Goal: Register for event/course

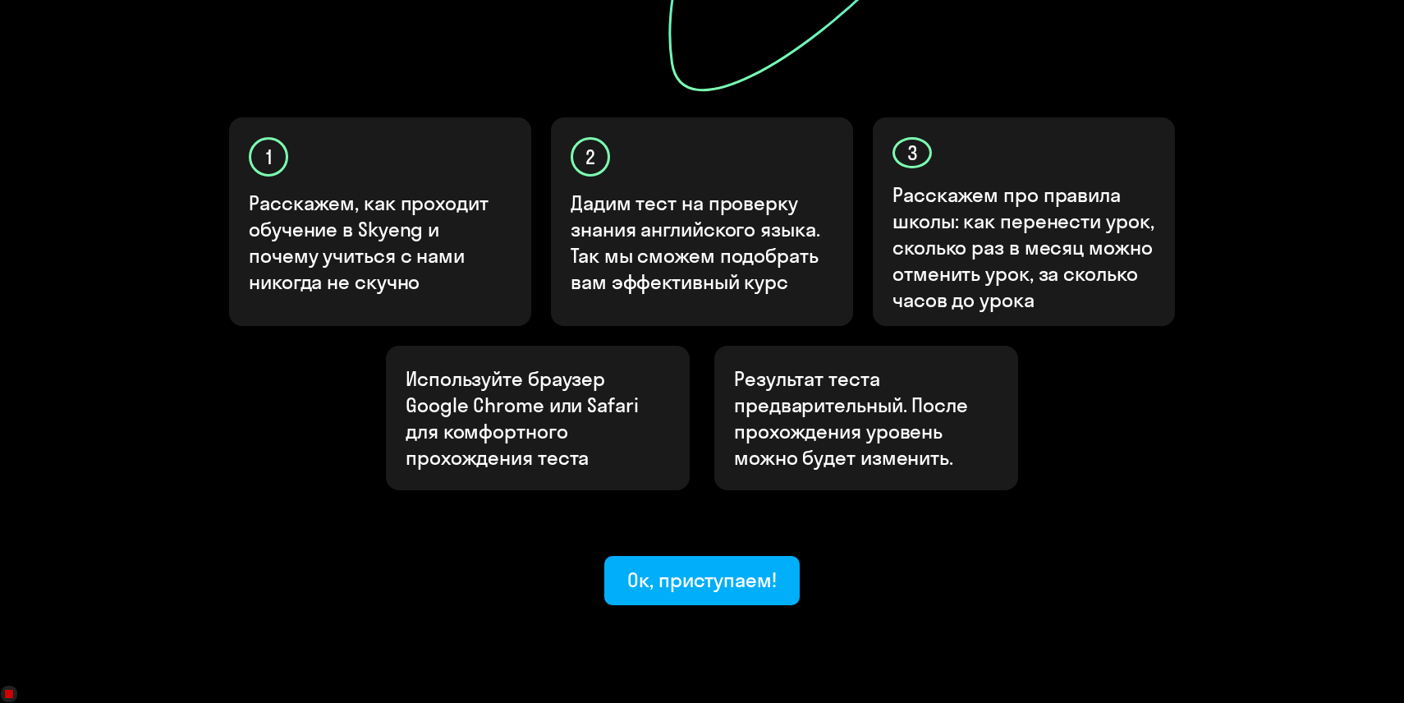
scroll to position [483, 0]
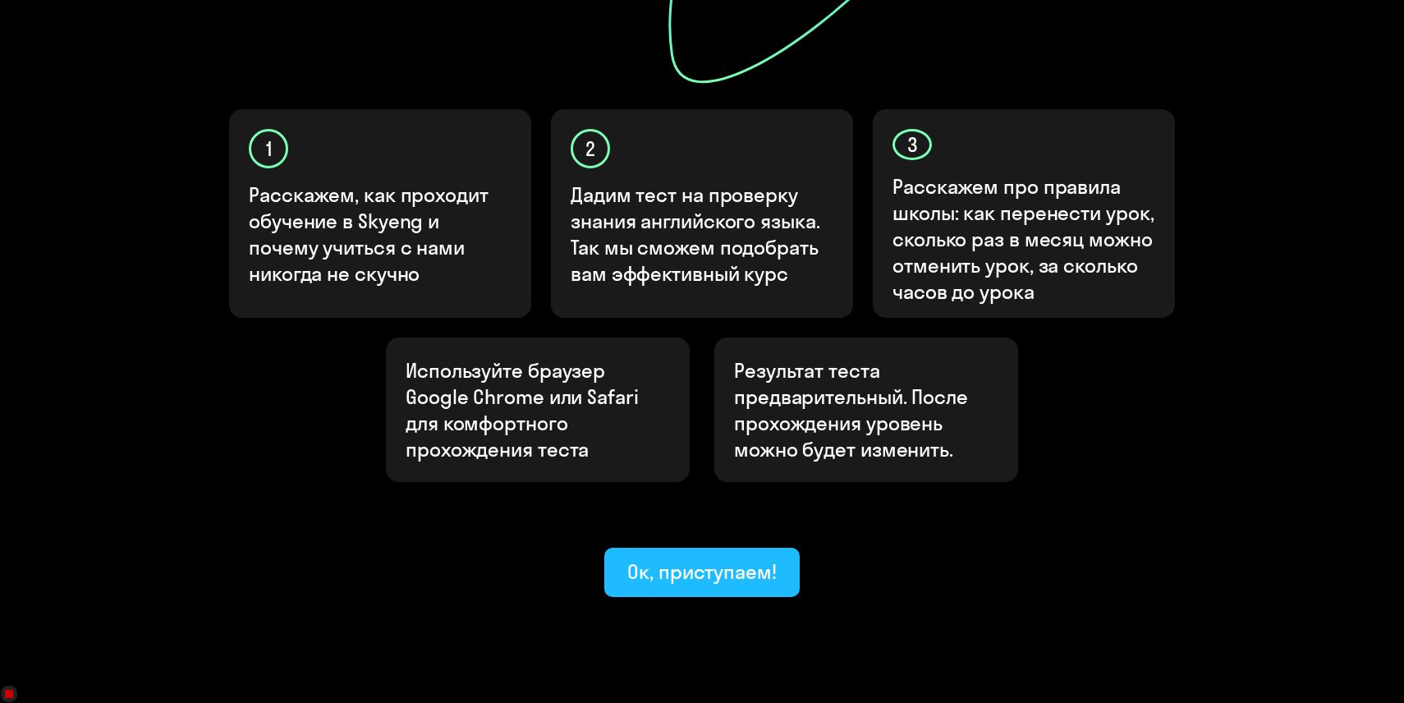
click at [638, 559] on div "Ок, приступаем!" at bounding box center [702, 572] width 149 height 26
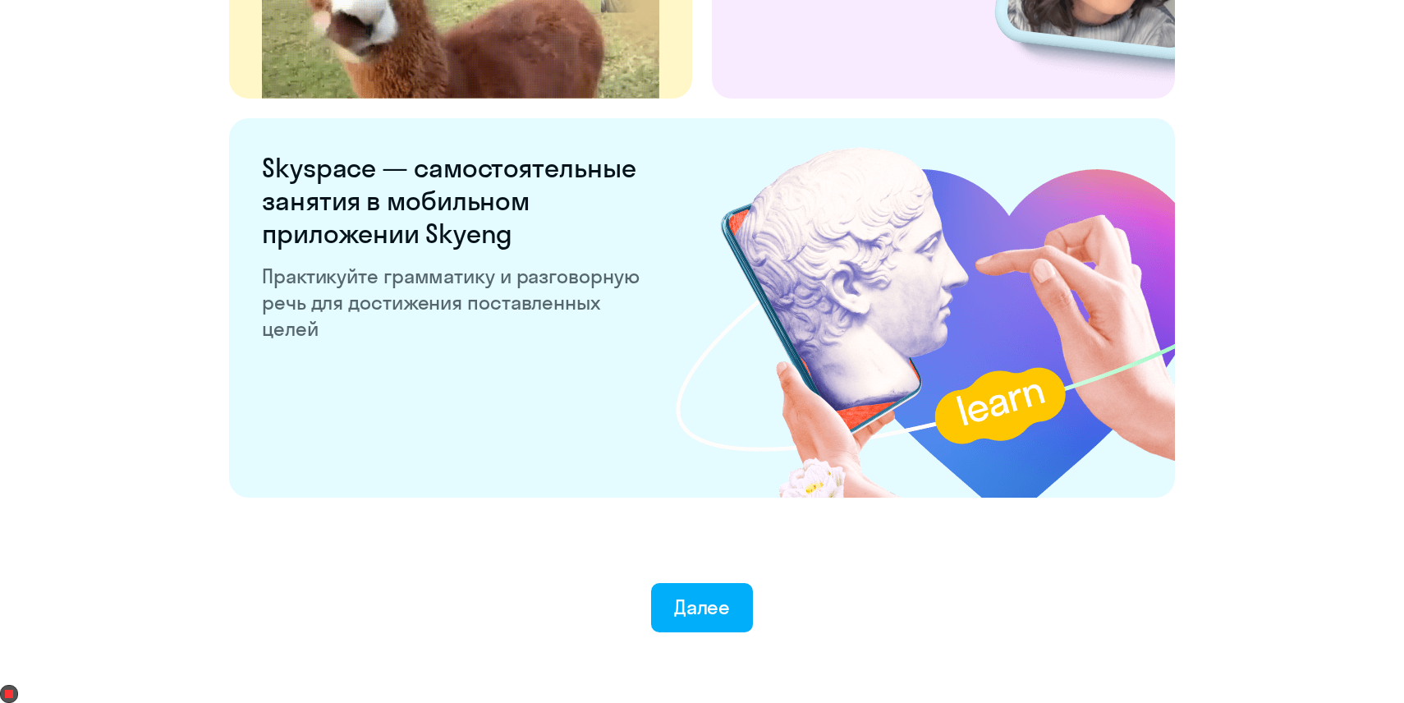
scroll to position [3104, 0]
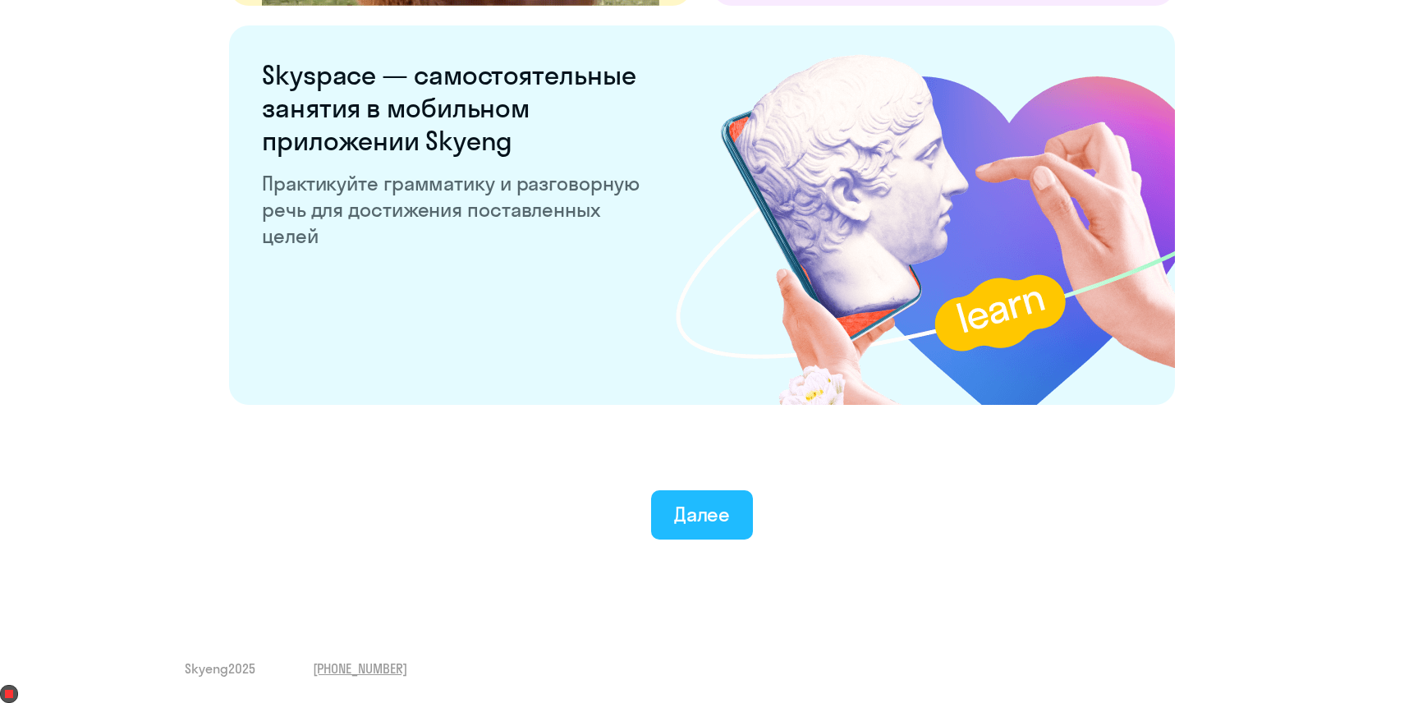
click at [681, 512] on div "Далее" at bounding box center [702, 514] width 57 height 26
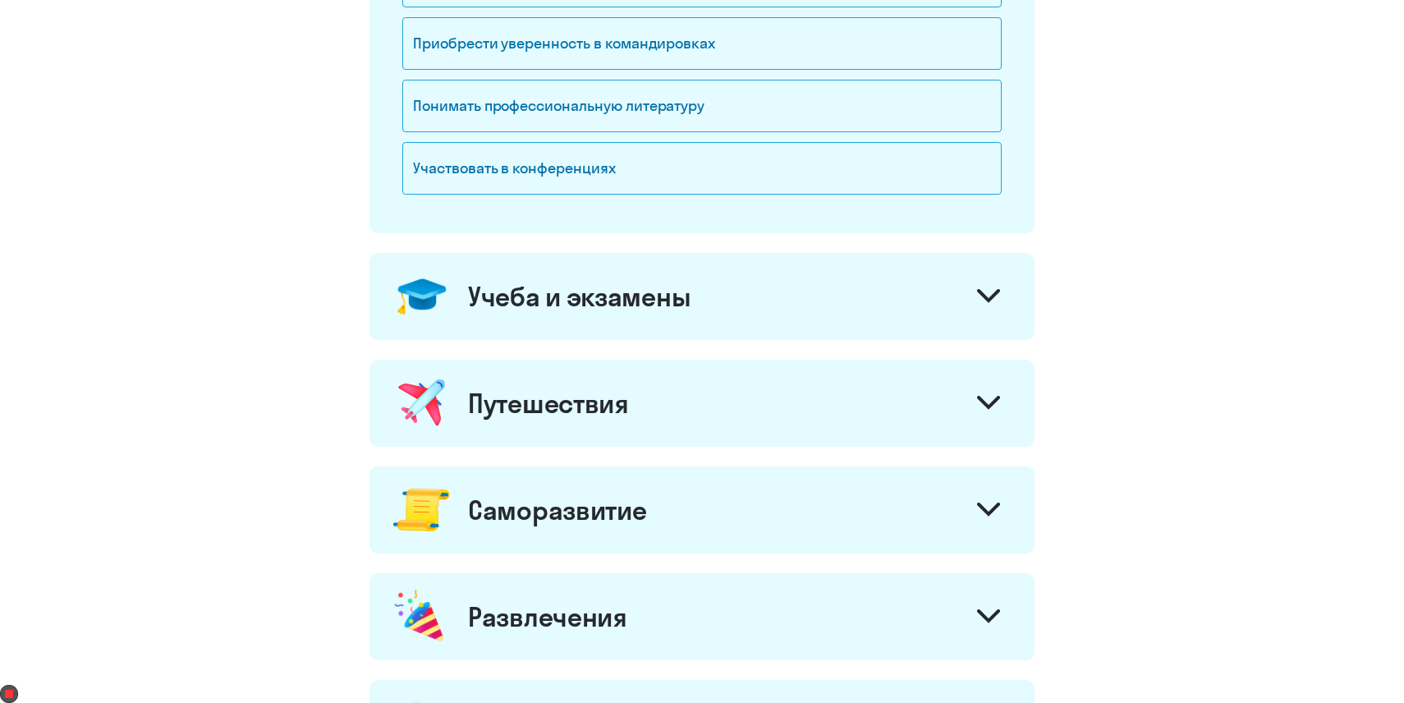
scroll to position [532, 0]
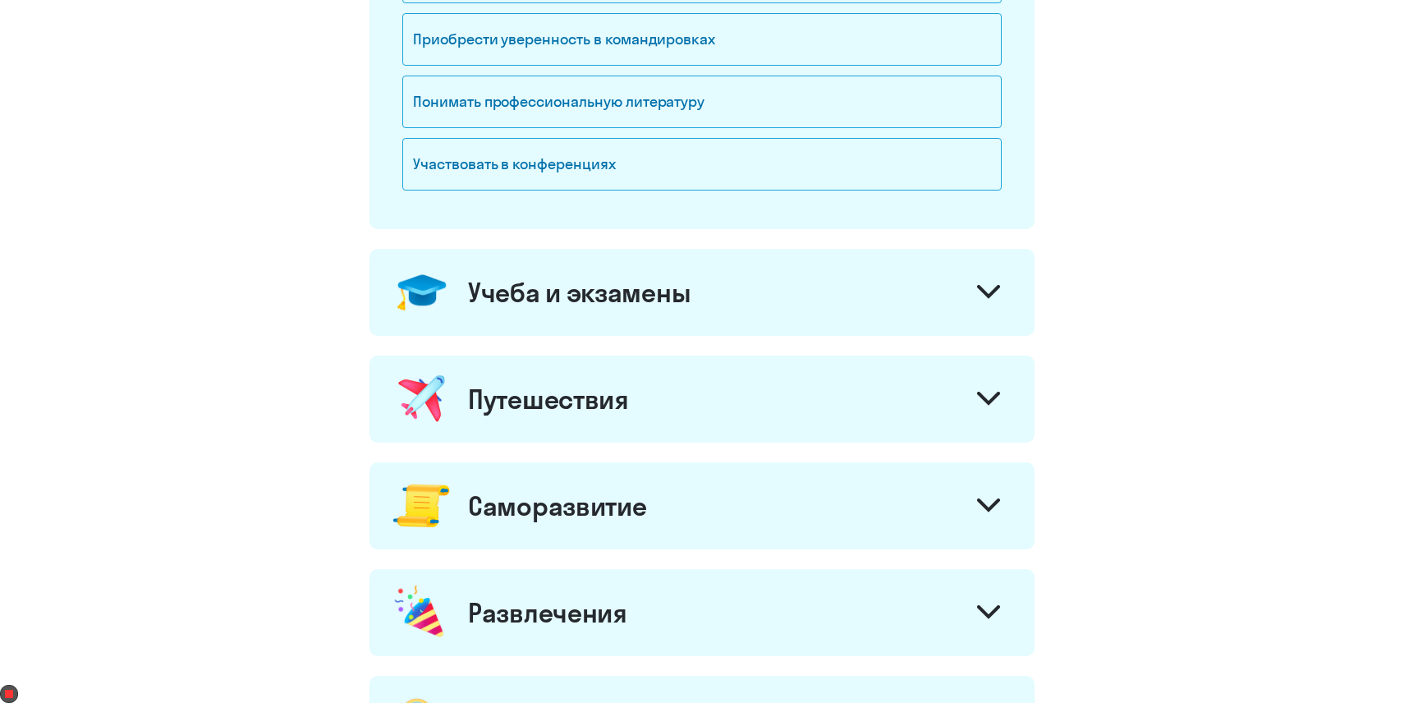
click at [690, 404] on div "Путешествия" at bounding box center [702, 399] width 665 height 87
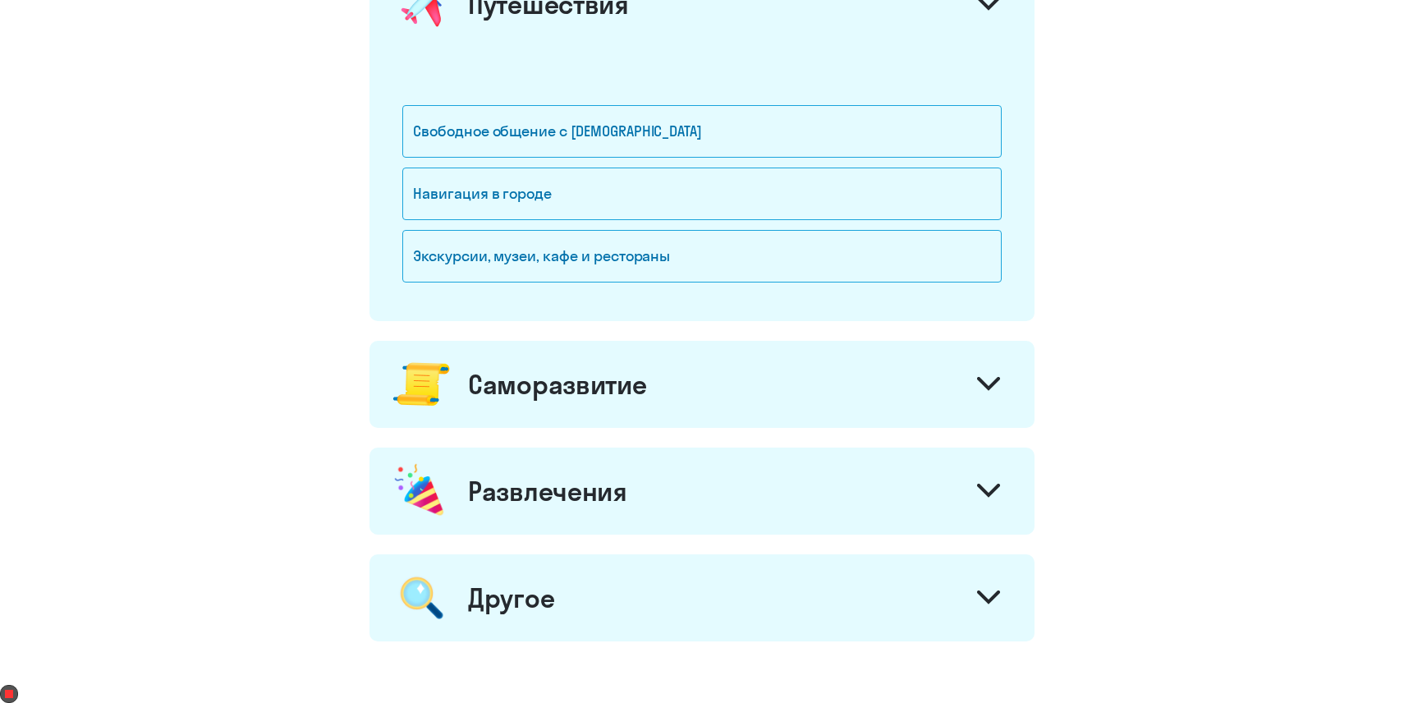
scroll to position [943, 0]
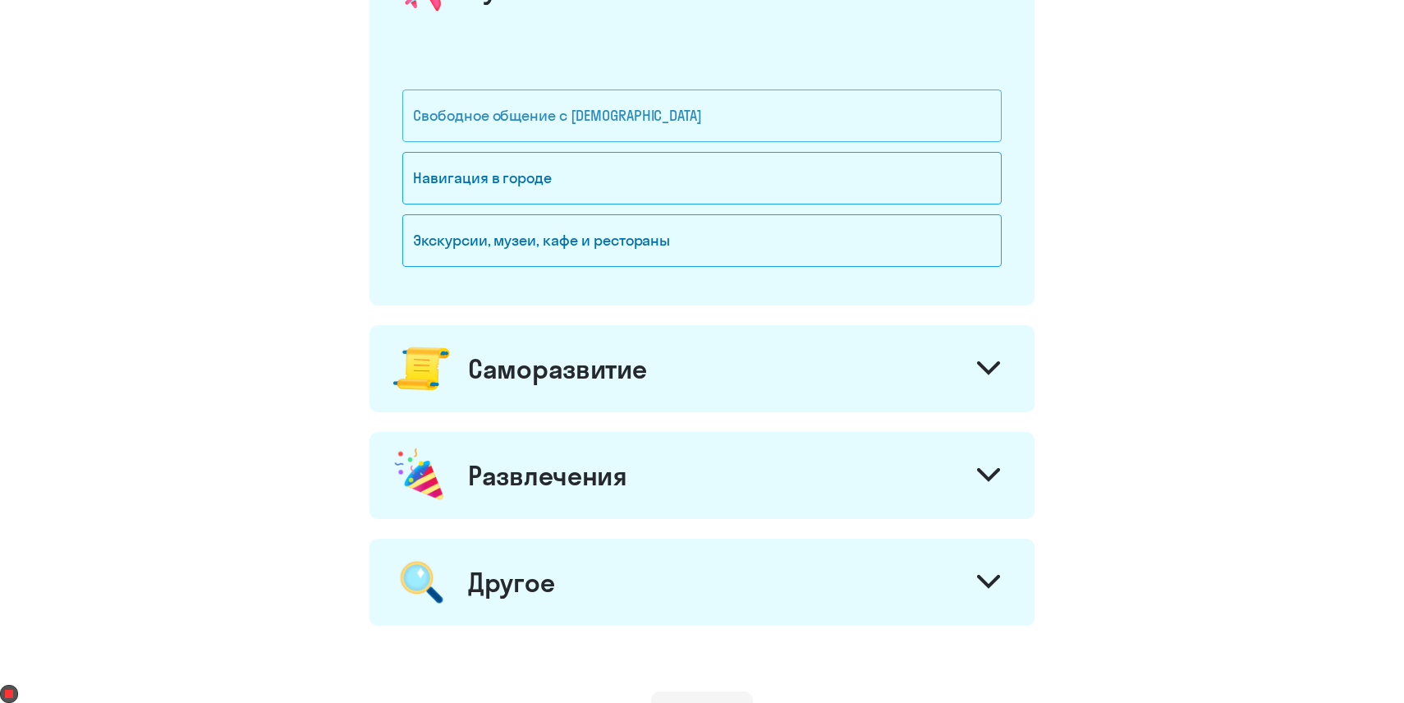
click at [659, 112] on div "Свободное общение с [DEMOGRAPHIC_DATA]" at bounding box center [702, 116] width 600 height 53
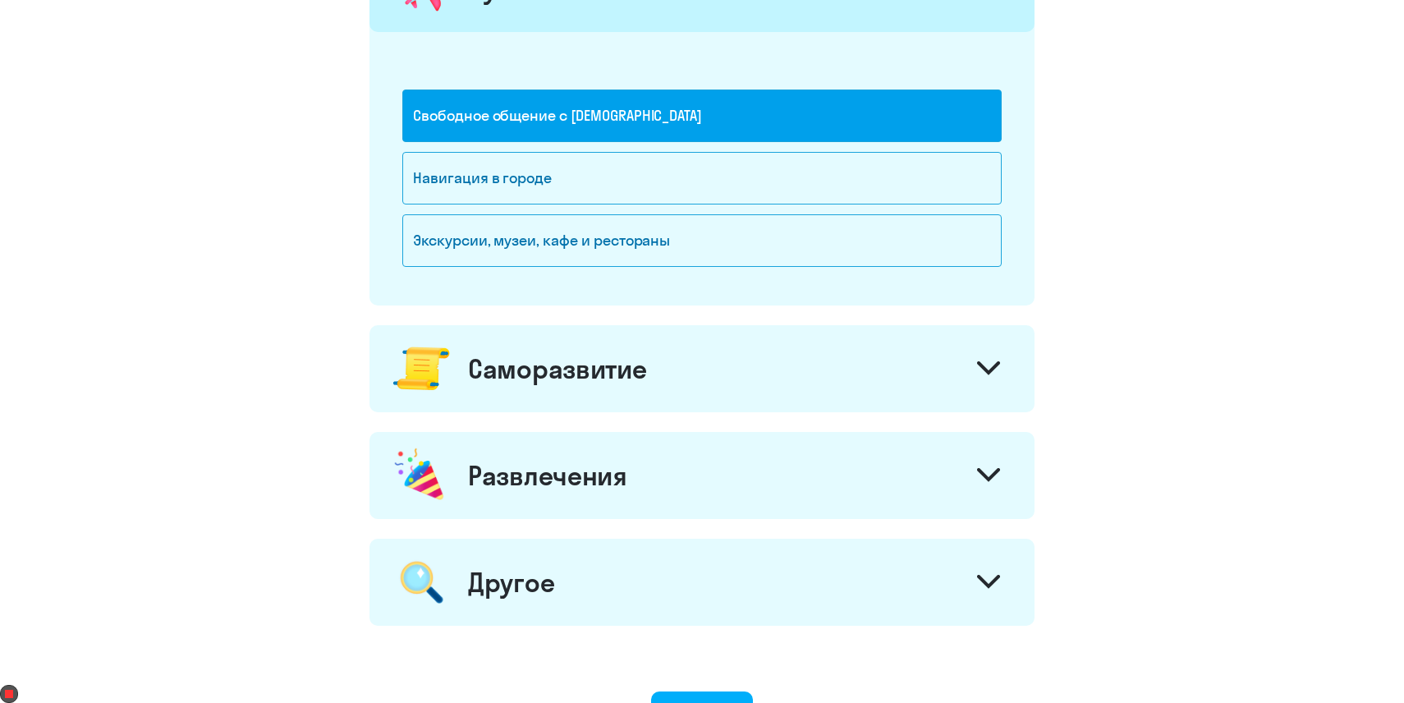
click at [594, 375] on div "Саморазвитие" at bounding box center [557, 368] width 178 height 33
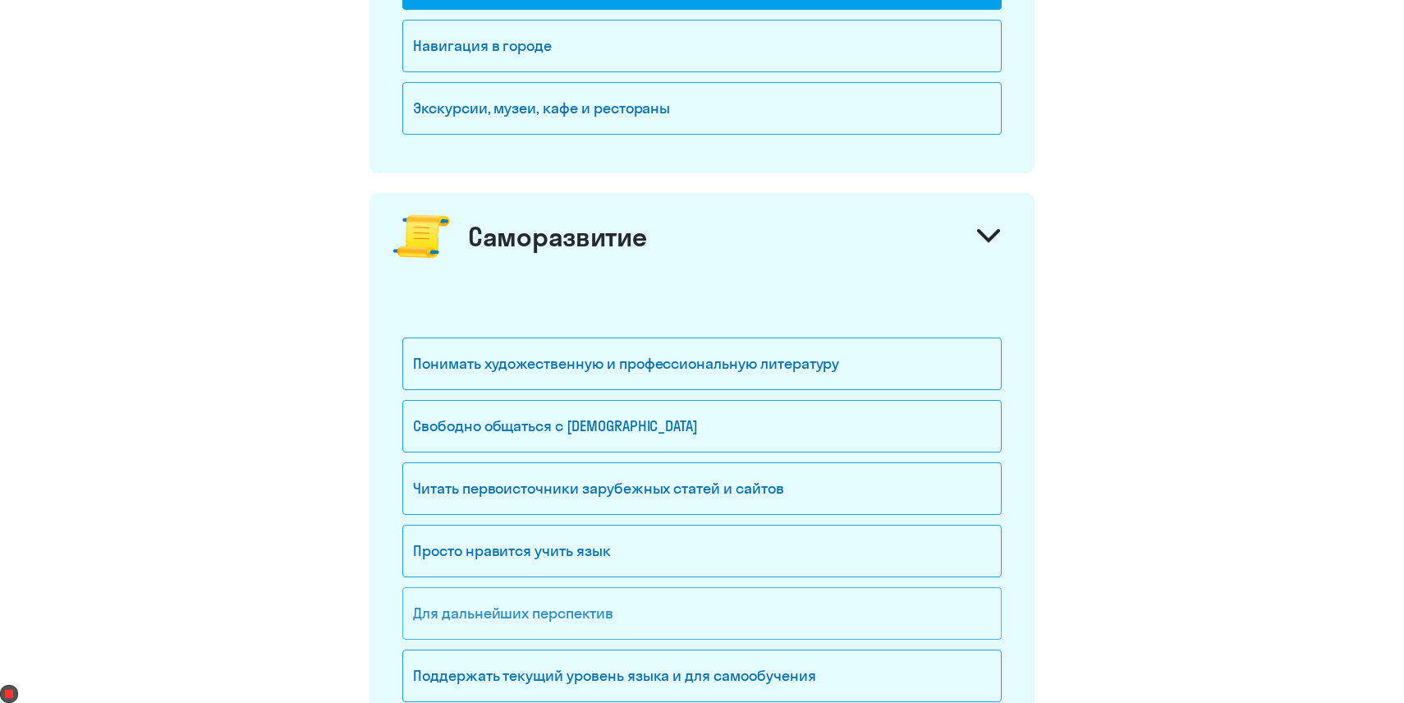
scroll to position [1064, 0]
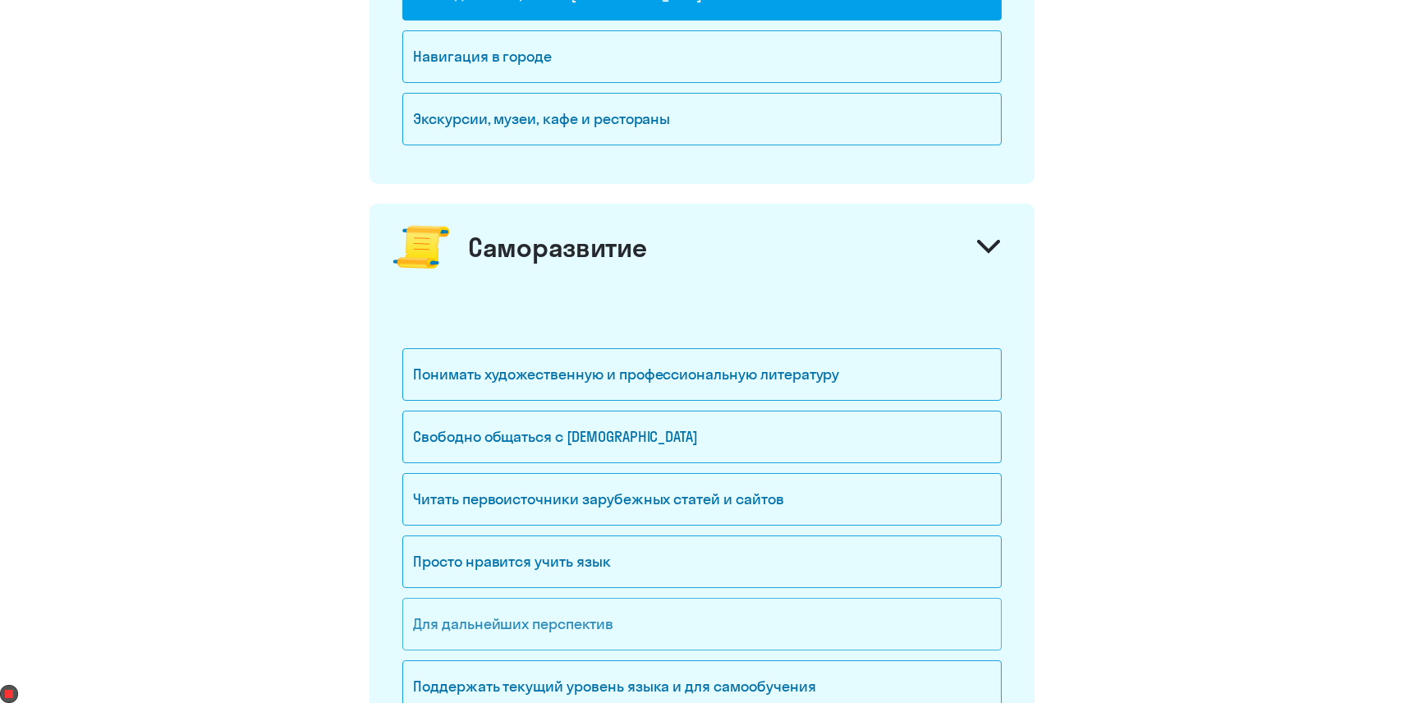
click at [540, 625] on div "Для дальнейших перспектив" at bounding box center [702, 624] width 600 height 53
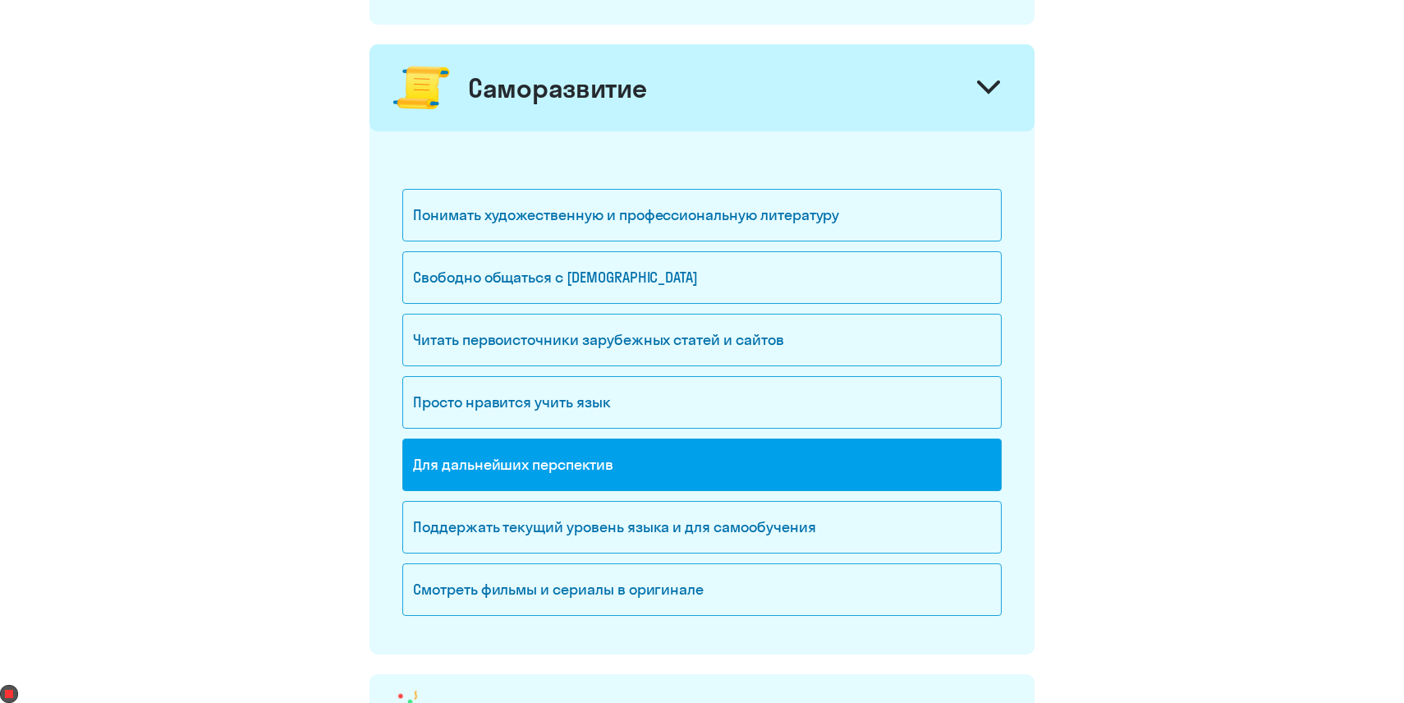
scroll to position [1229, 0]
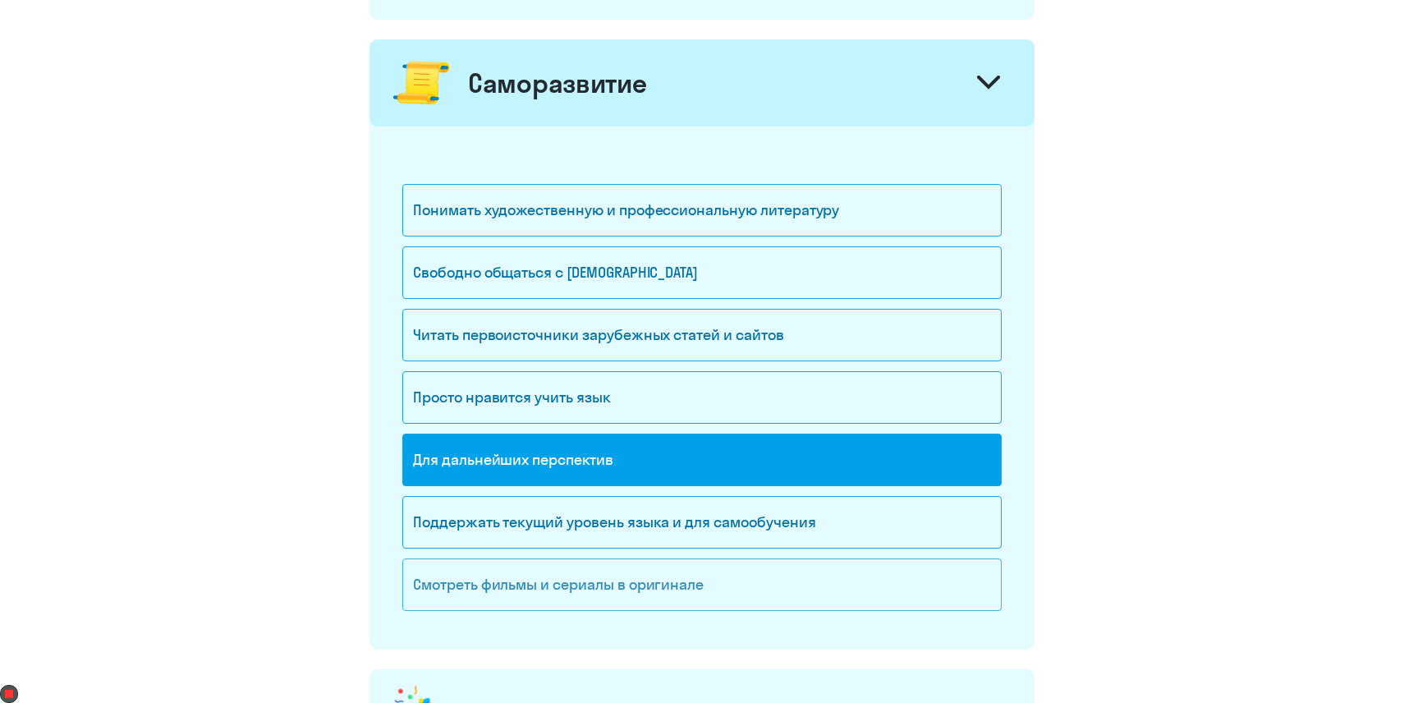
click at [549, 600] on div "Смотреть фильмы и сериалы в оригинале" at bounding box center [702, 585] width 600 height 53
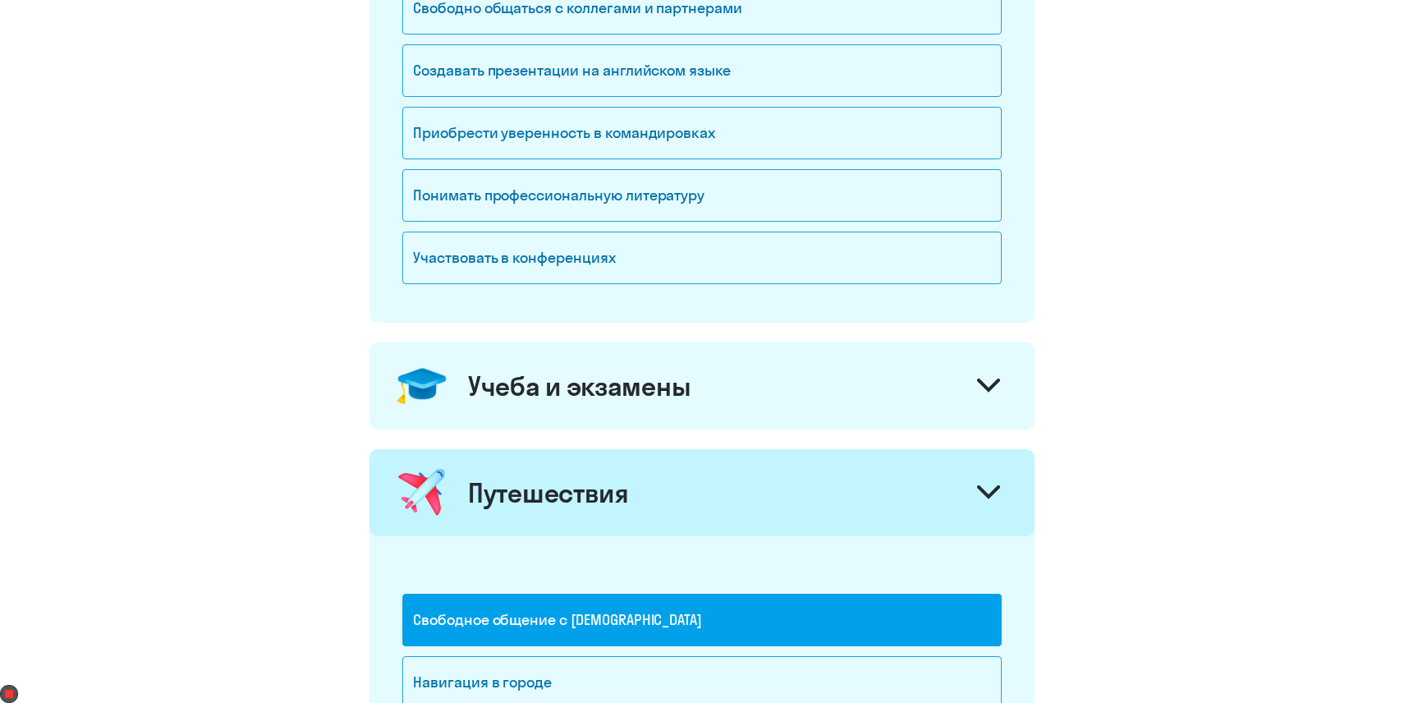
scroll to position [437, 0]
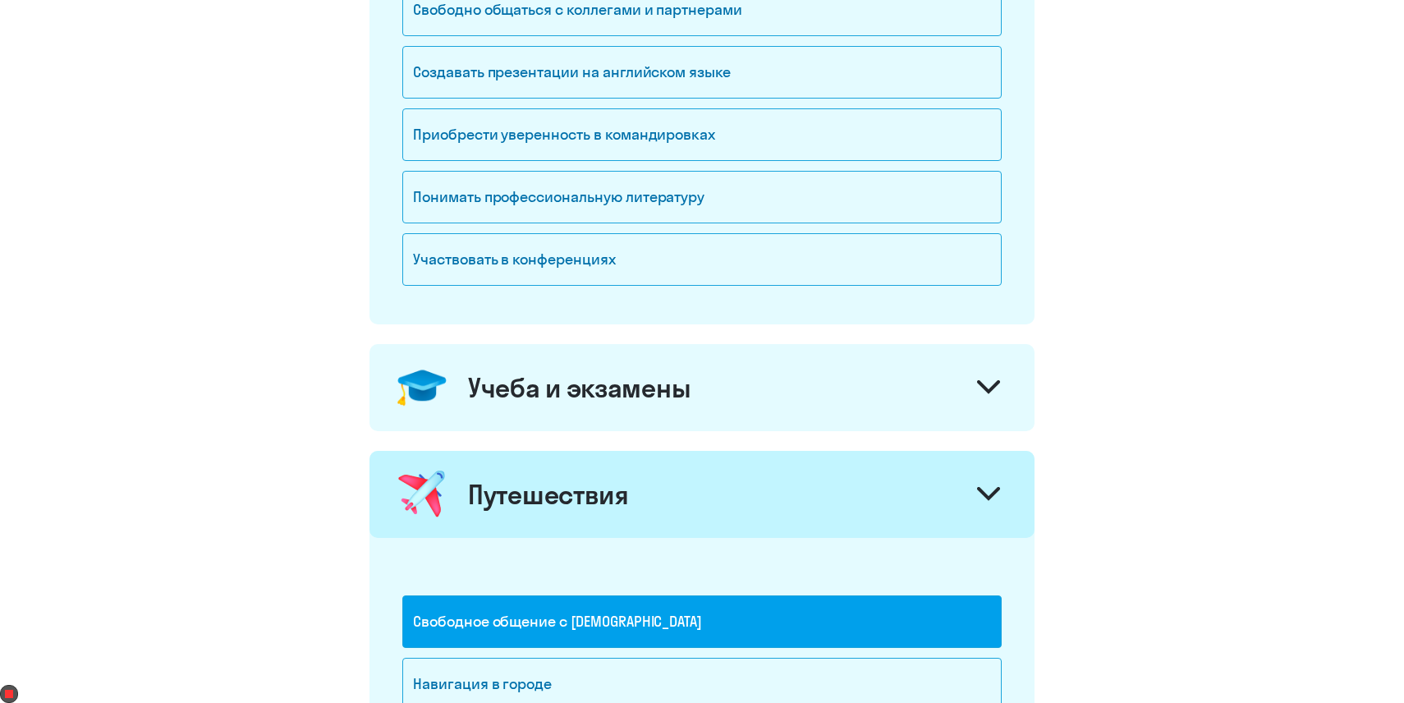
click at [628, 430] on div "Учеба и экзамены" at bounding box center [702, 387] width 665 height 87
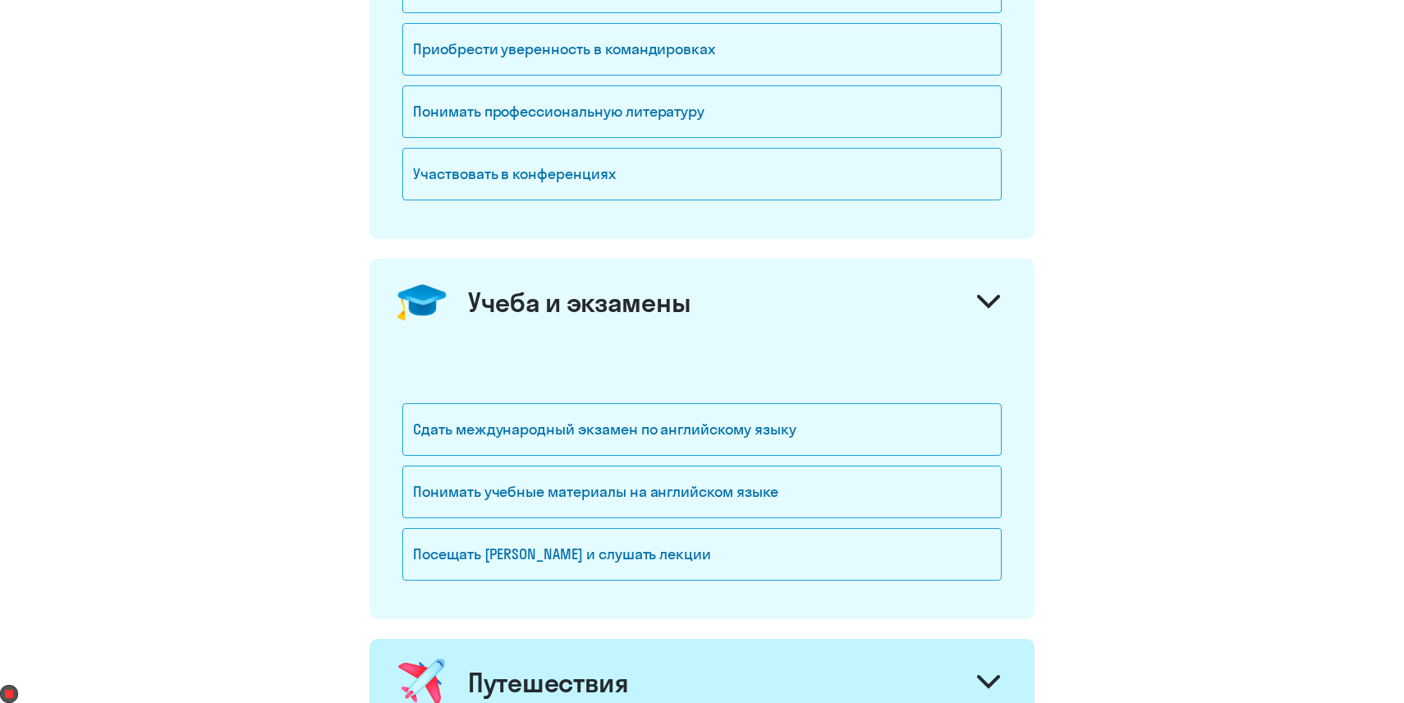
scroll to position [571, 0]
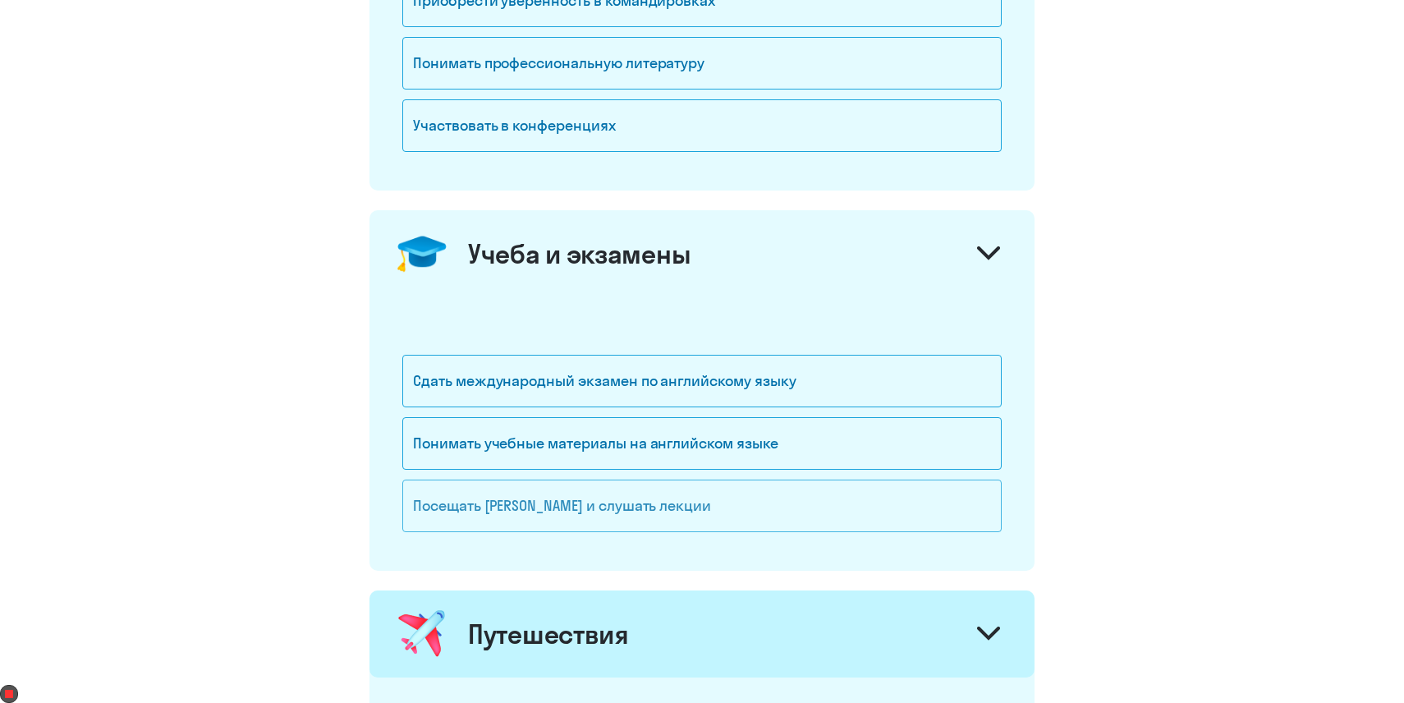
click at [618, 522] on div "Посещать [PERSON_NAME] и слушать лекции" at bounding box center [702, 506] width 600 height 53
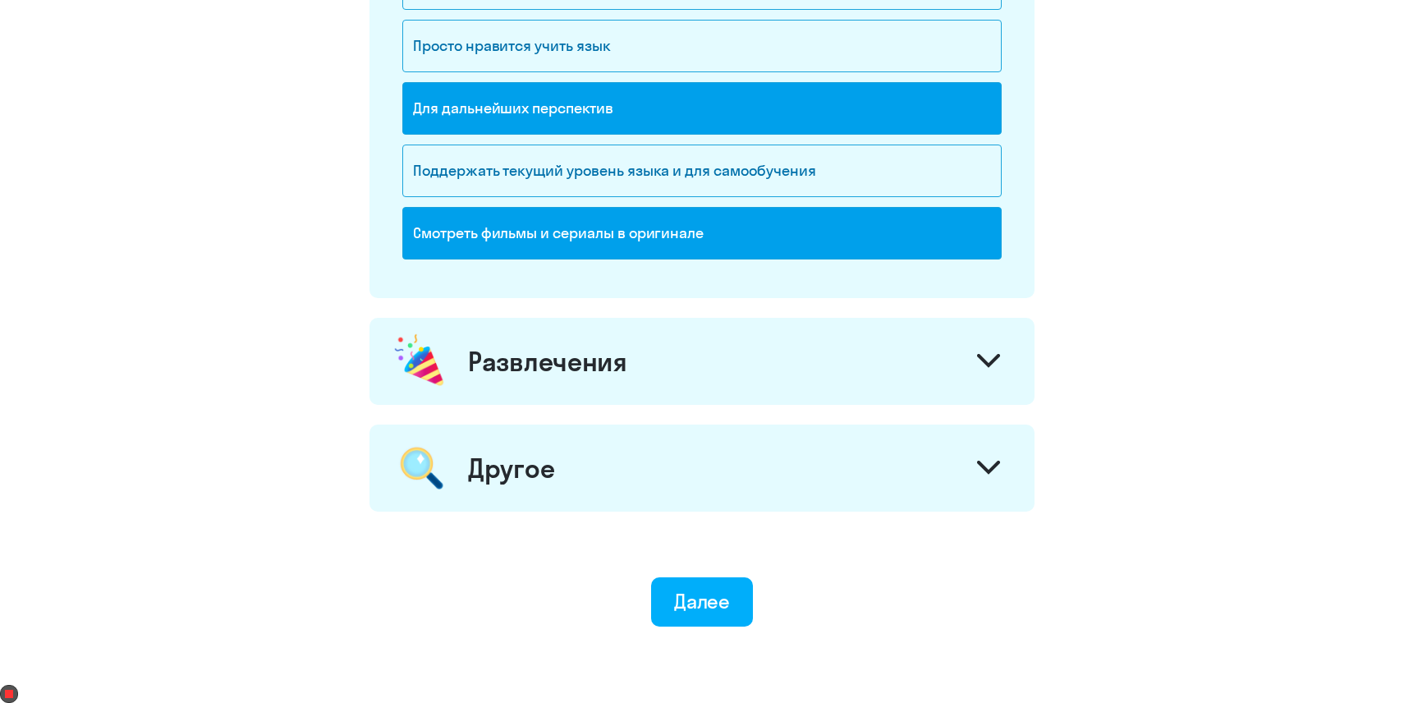
scroll to position [1870, 0]
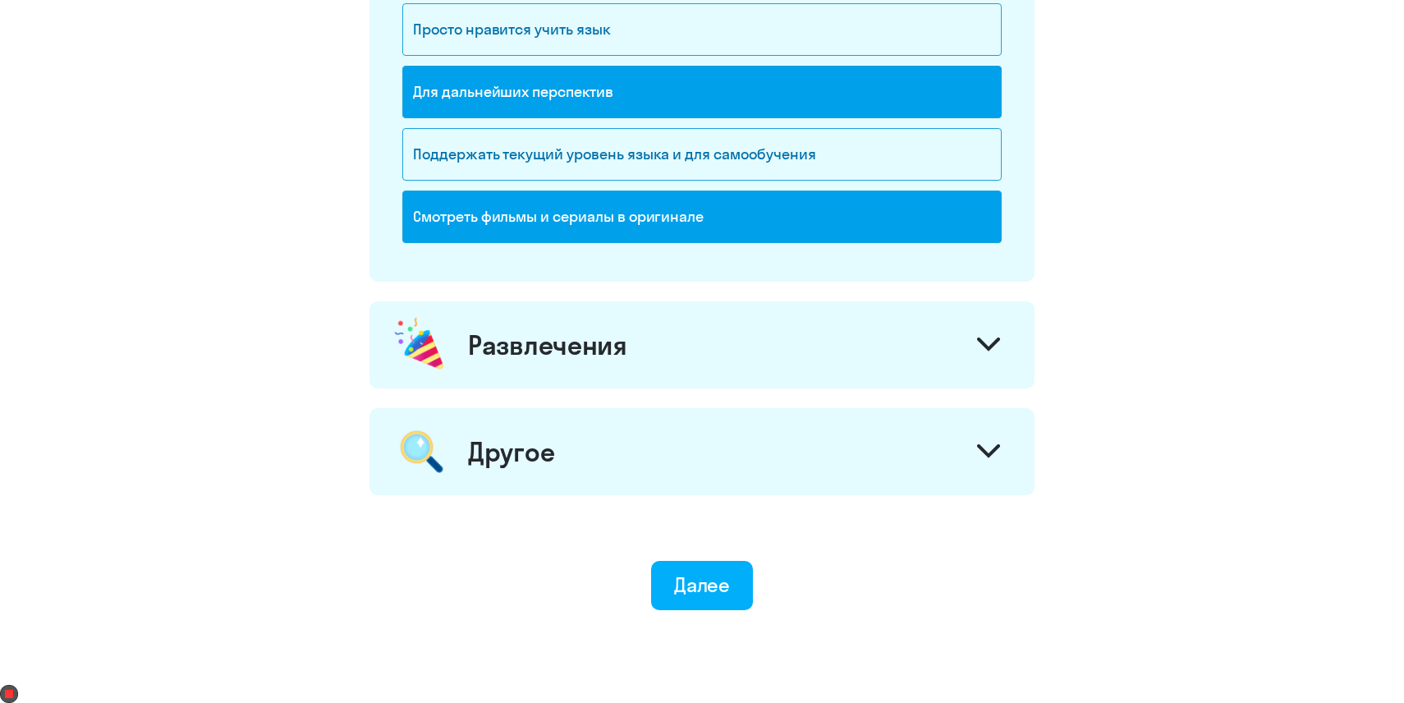
click at [669, 362] on div "Развлечения" at bounding box center [702, 344] width 665 height 87
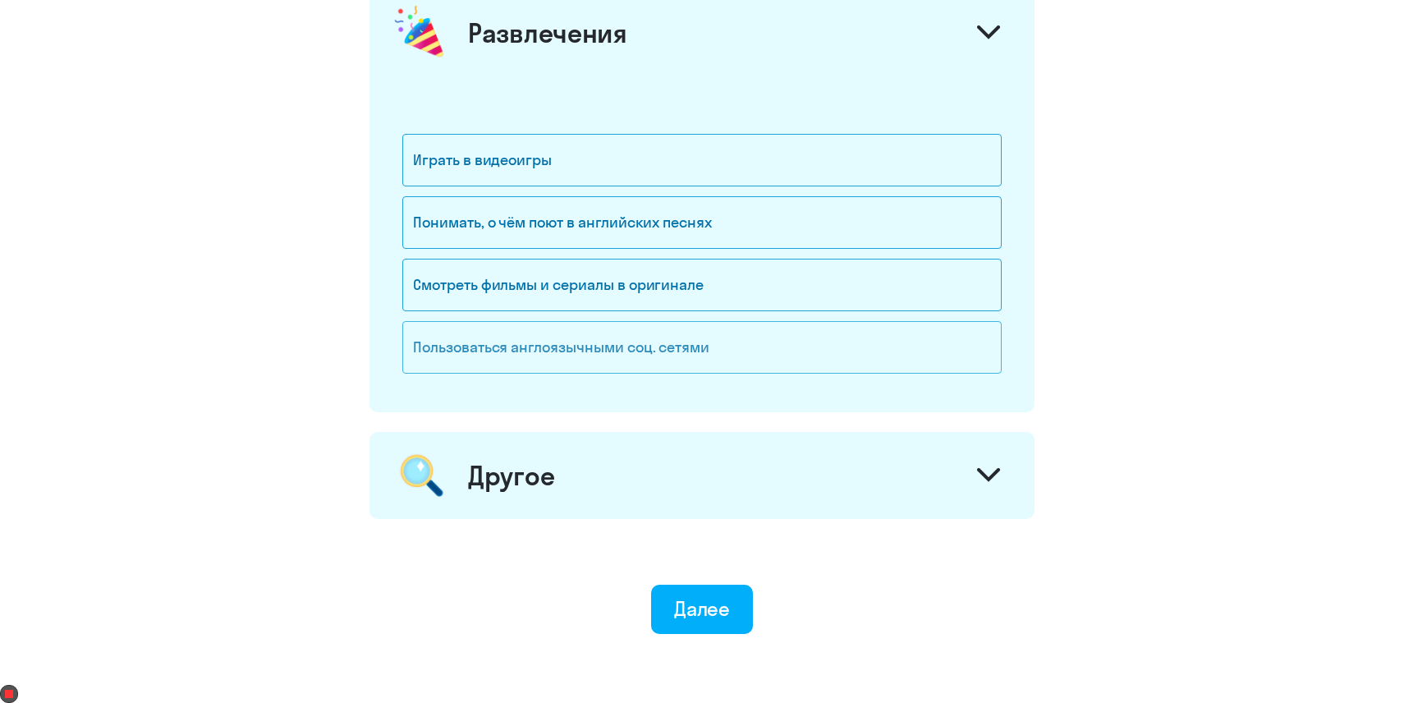
scroll to position [2183, 0]
click at [632, 455] on div "Другое" at bounding box center [702, 474] width 665 height 87
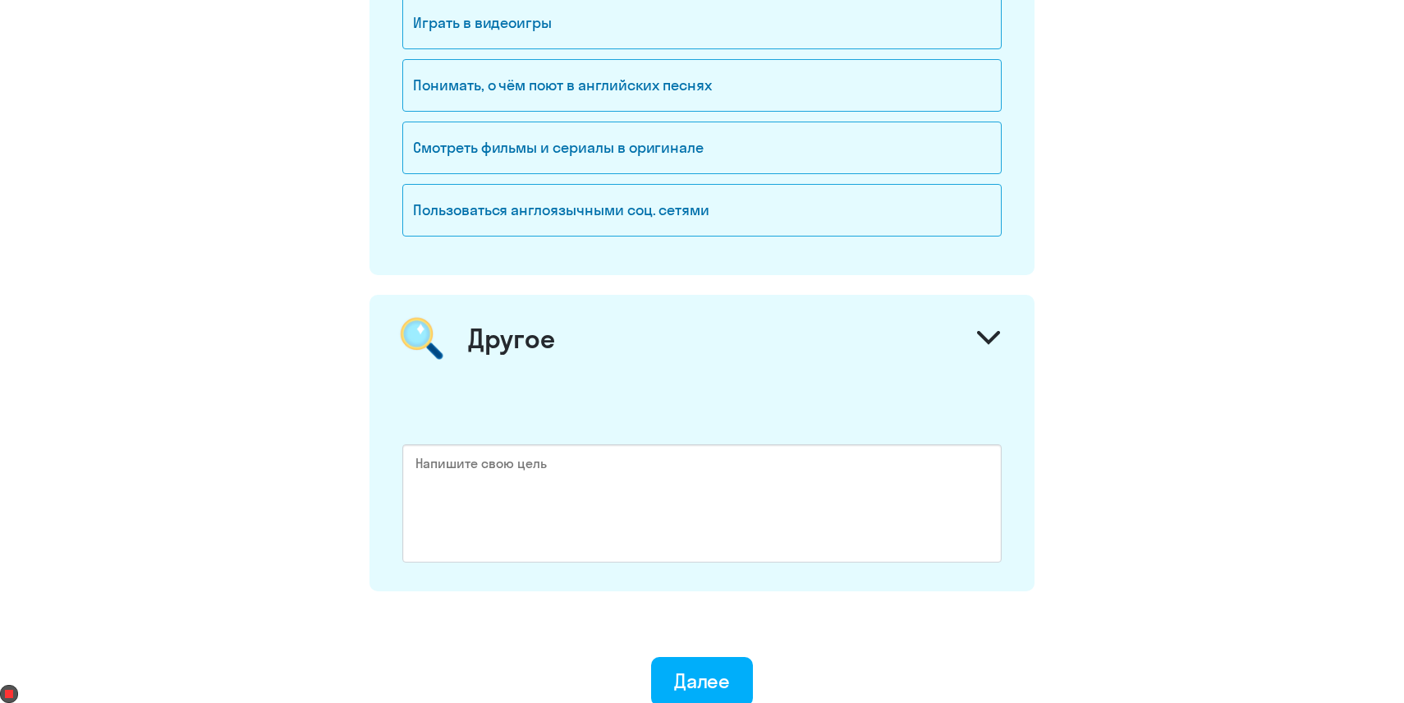
click at [757, 337] on div "Другое" at bounding box center [702, 338] width 665 height 87
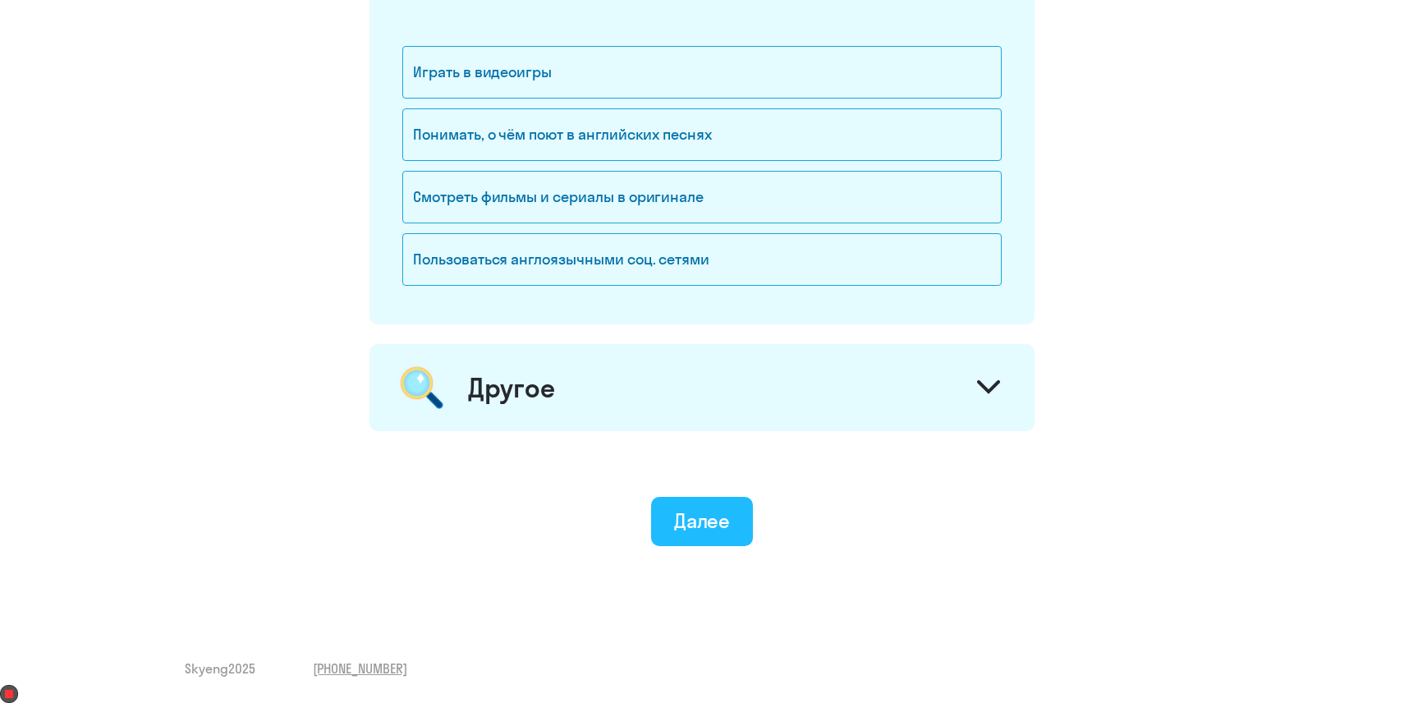
click at [683, 536] on button "Далее" at bounding box center [702, 521] width 103 height 49
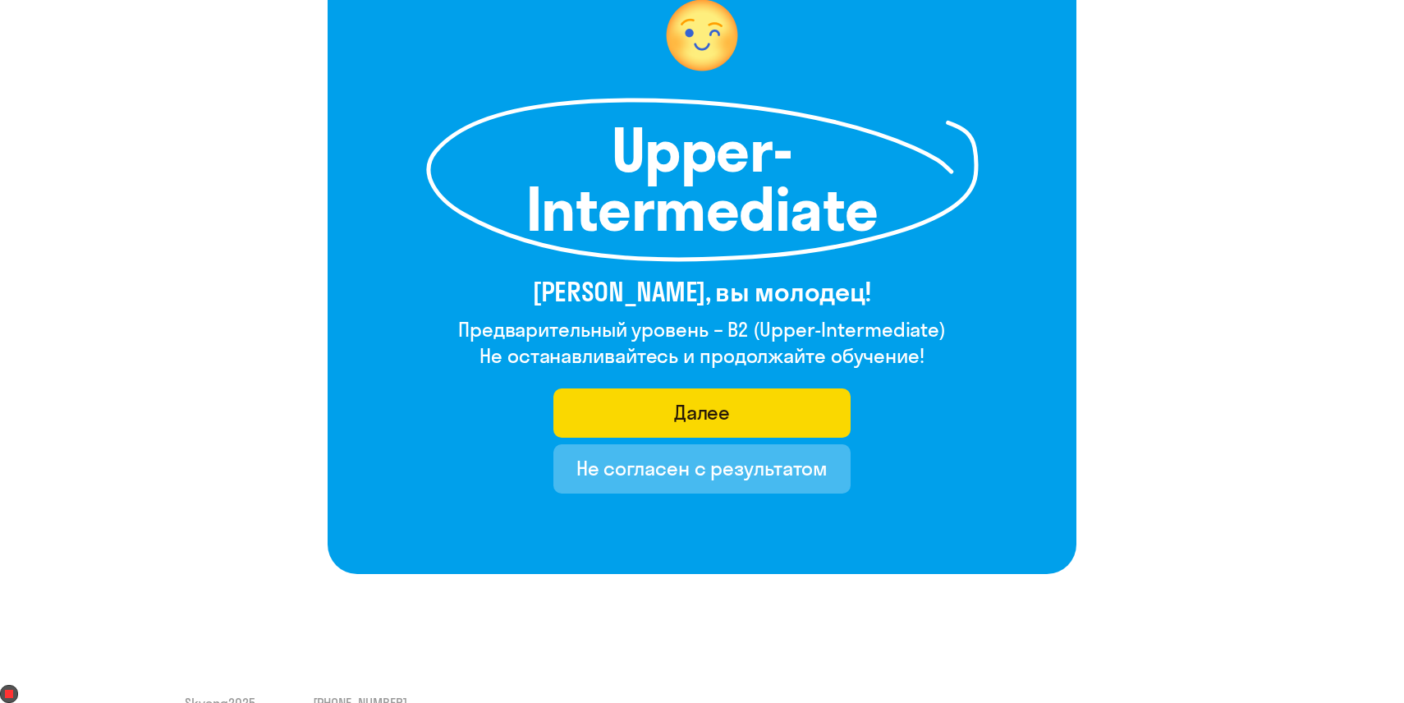
scroll to position [186, 0]
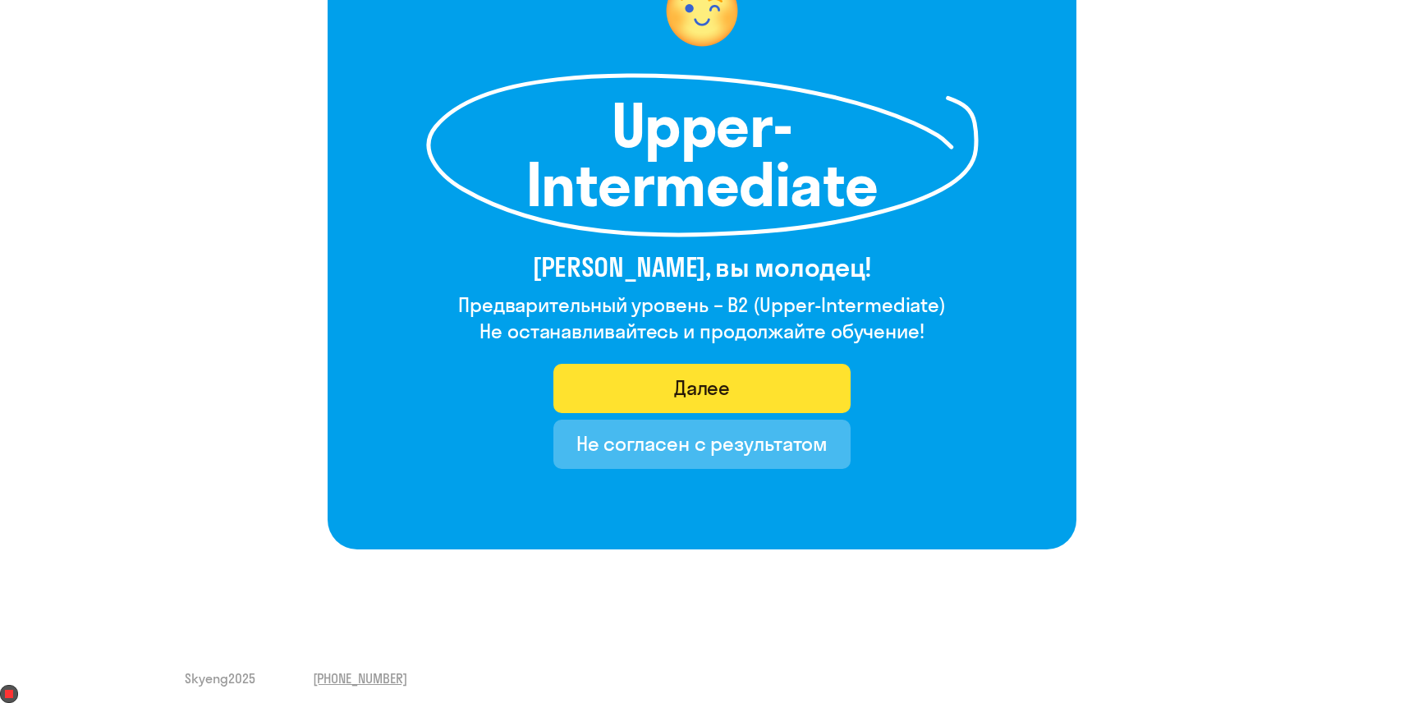
click at [584, 395] on button "Далее" at bounding box center [703, 388] width 298 height 49
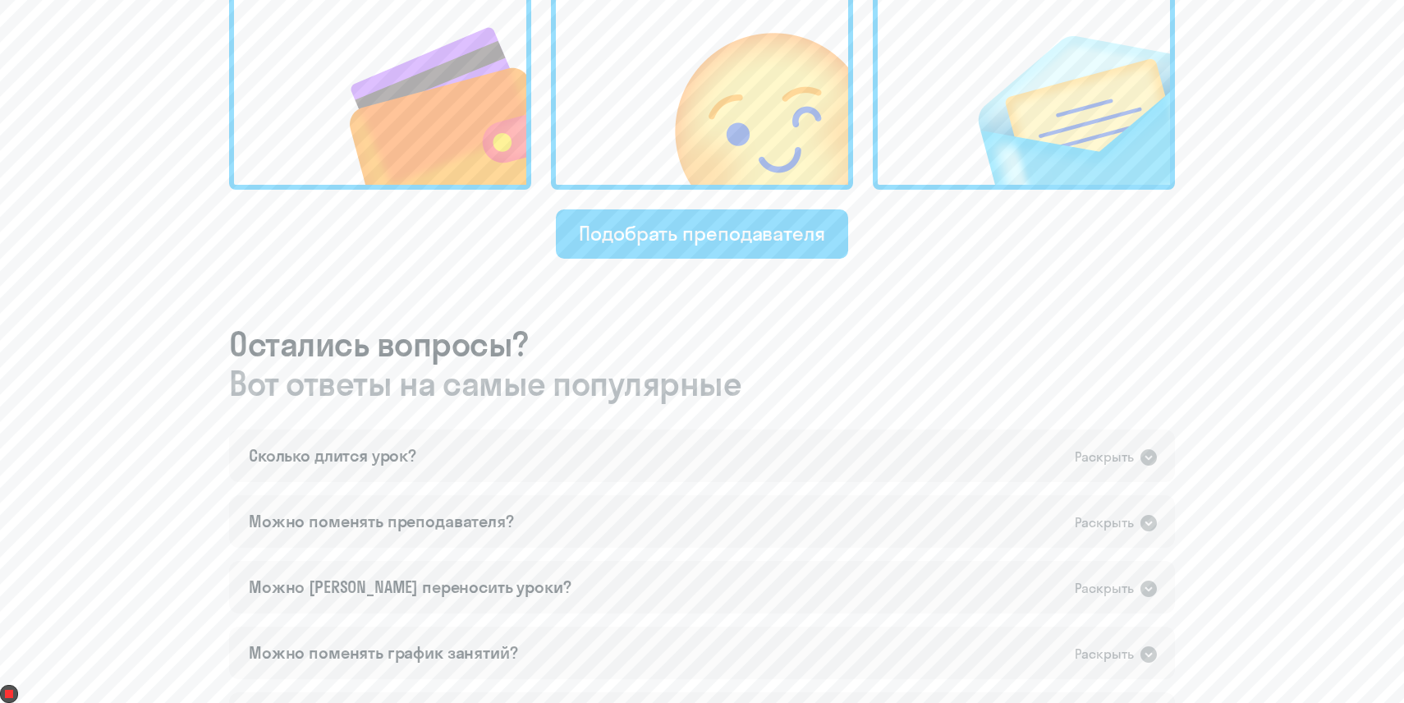
scroll to position [664, 0]
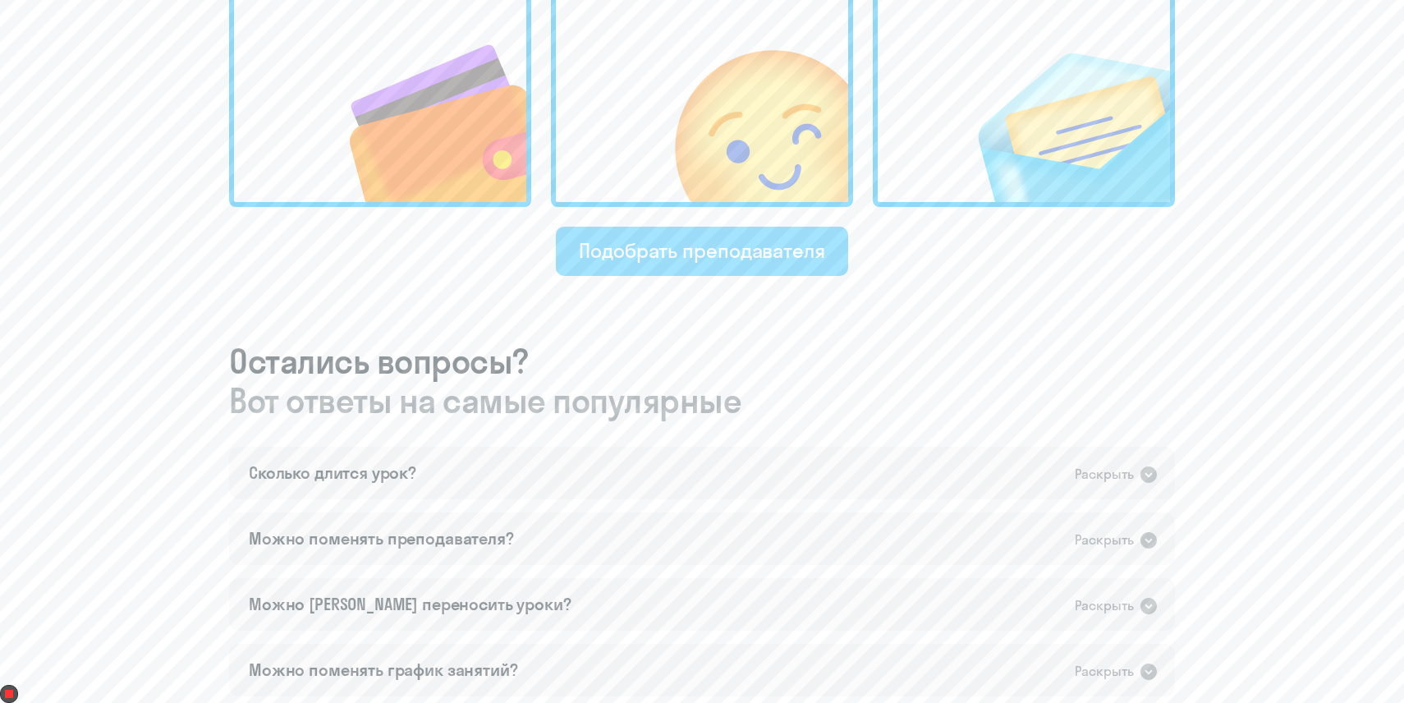
click at [586, 264] on button "Подобрать преподавателя" at bounding box center [702, 251] width 292 height 49
